Goal: Task Accomplishment & Management: Use online tool/utility

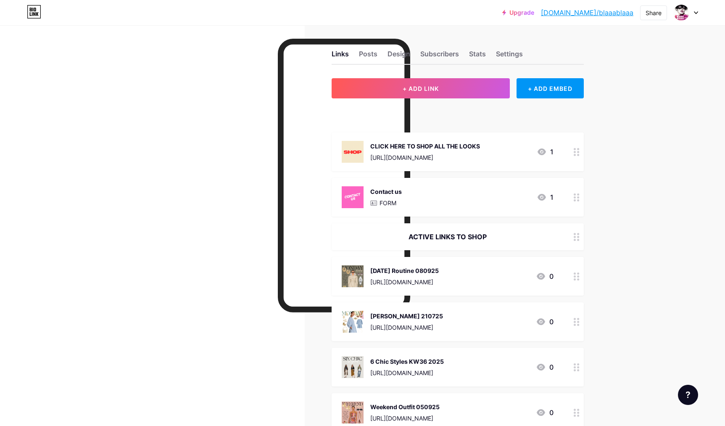
click at [392, 275] on div "[DATE] Routine 080925 [URL][DOMAIN_NAME]" at bounding box center [404, 276] width 69 height 22
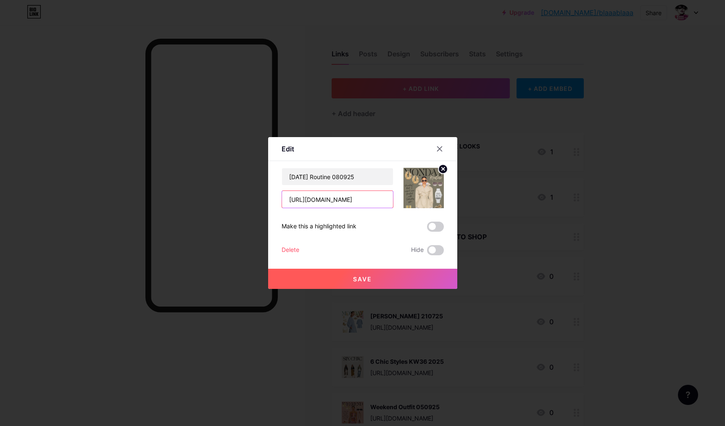
drag, startPoint x: 361, startPoint y: 201, endPoint x: 199, endPoint y: 175, distance: 164.0
click at [282, 191] on input "[URL][DOMAIN_NAME]" at bounding box center [337, 199] width 111 height 17
drag, startPoint x: 365, startPoint y: 174, endPoint x: 258, endPoint y: 157, distance: 108.2
click at [282, 168] on input "[DATE] Routine 080925" at bounding box center [337, 176] width 111 height 17
drag, startPoint x: 367, startPoint y: 179, endPoint x: 267, endPoint y: 157, distance: 102.0
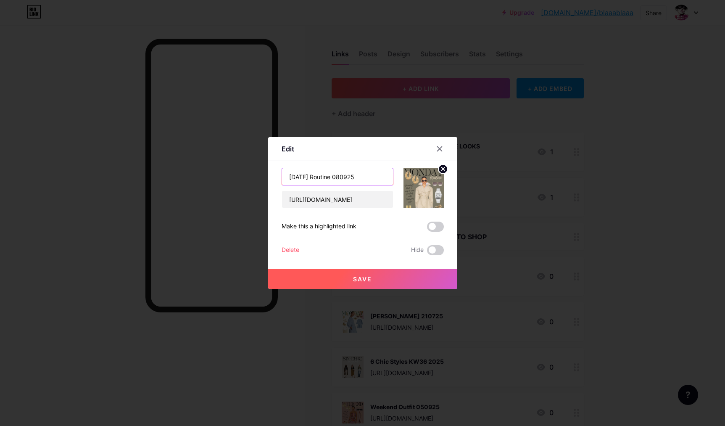
click at [282, 168] on input "[DATE] Routine 080925" at bounding box center [337, 176] width 111 height 17
click at [304, 99] on div at bounding box center [362, 213] width 725 height 426
click at [304, 99] on div at bounding box center [152, 238] width 305 height 426
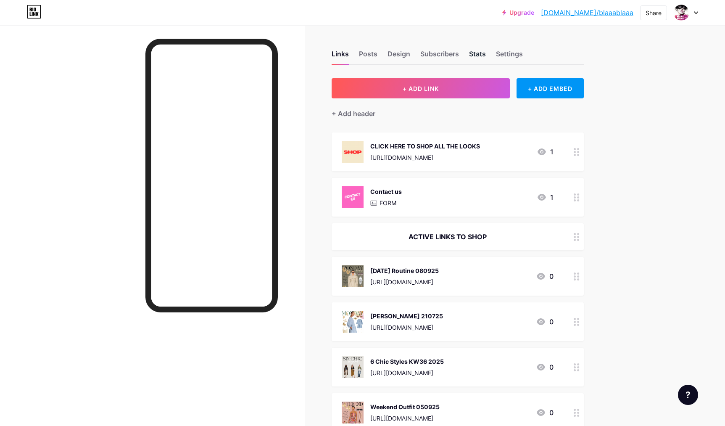
click at [481, 53] on div "Stats" at bounding box center [477, 56] width 17 height 15
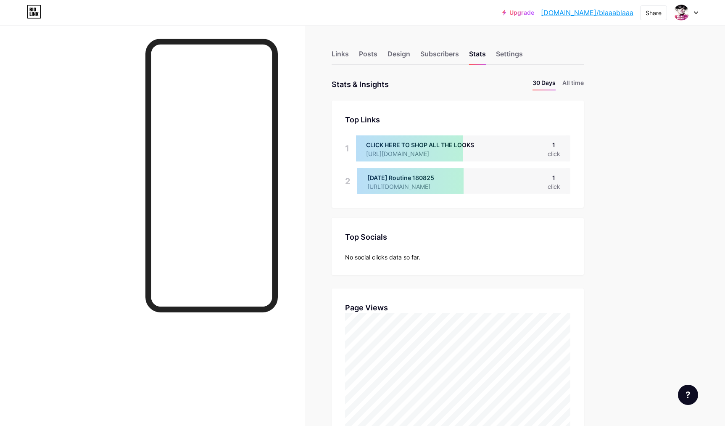
scroll to position [426, 725]
click at [336, 55] on div "Links" at bounding box center [340, 56] width 17 height 15
